Goal: Task Accomplishment & Management: Manage account settings

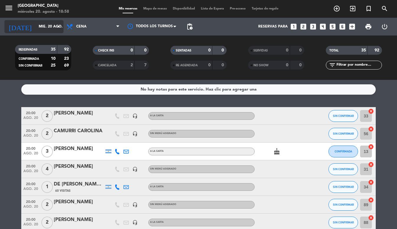
click at [57, 27] on icon "arrow_drop_down" at bounding box center [58, 26] width 7 height 7
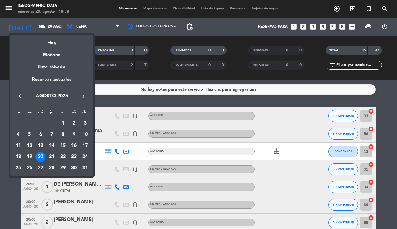
click at [32, 157] on div "19" at bounding box center [30, 157] width 10 height 10
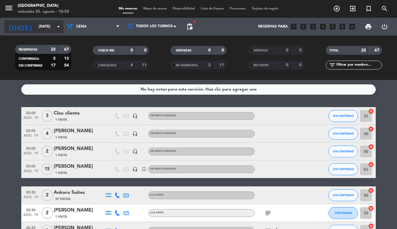
click at [60, 28] on icon "arrow_drop_down" at bounding box center [58, 26] width 7 height 7
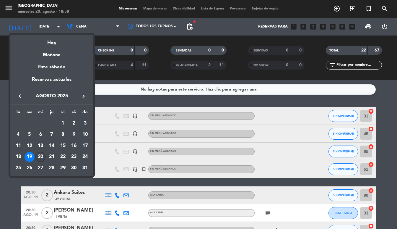
click at [40, 156] on div "20" at bounding box center [40, 157] width 10 height 10
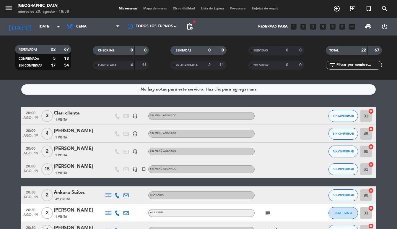
type input "mié. 20 ago."
